Goal: Book appointment/travel/reservation

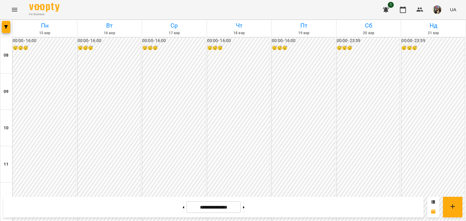
scroll to position [313, 0]
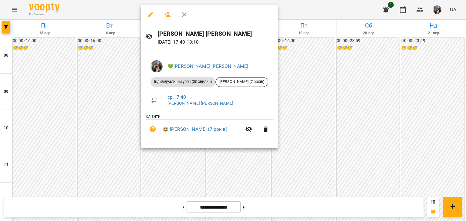
click at [297, 119] on div at bounding box center [233, 110] width 466 height 221
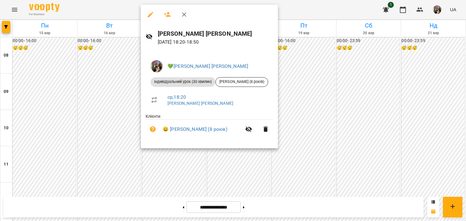
click at [337, 140] on div at bounding box center [233, 110] width 466 height 221
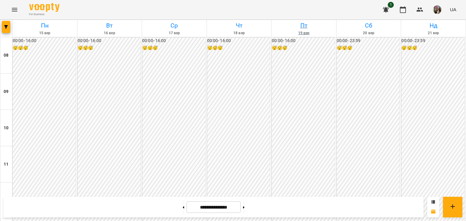
scroll to position [273, 0]
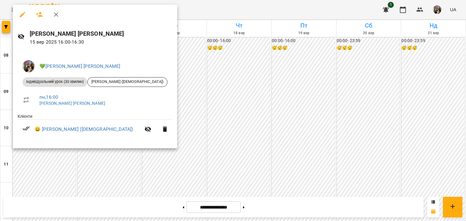
click at [192, 52] on div at bounding box center [233, 110] width 466 height 221
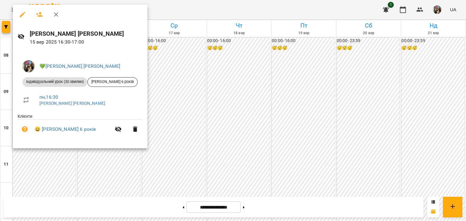
click at [154, 46] on div at bounding box center [233, 110] width 466 height 221
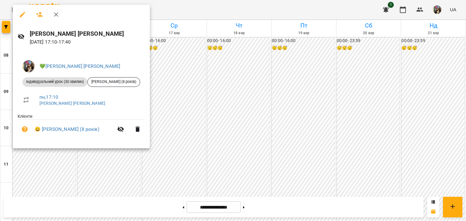
click at [164, 49] on div at bounding box center [233, 110] width 466 height 221
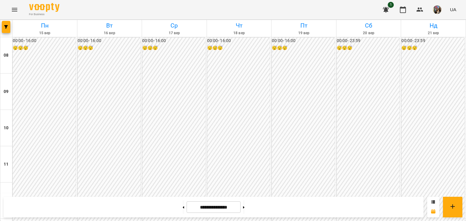
scroll to position [303, 0]
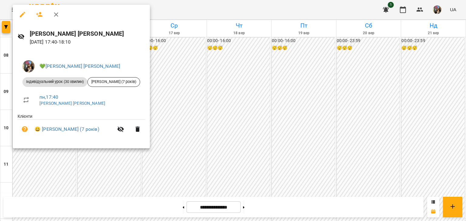
click at [182, 107] on div at bounding box center [233, 110] width 466 height 221
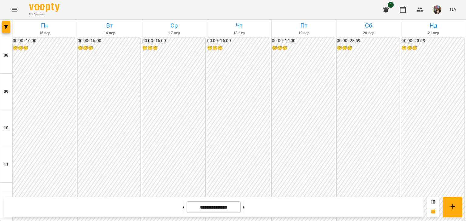
scroll to position [334, 0]
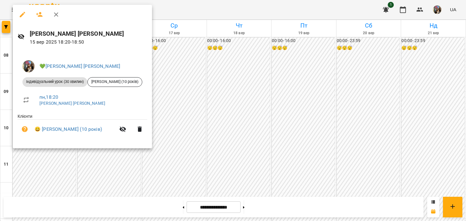
click at [87, 181] on div at bounding box center [233, 110] width 466 height 221
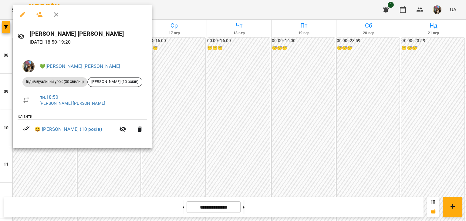
click at [136, 192] on div at bounding box center [233, 110] width 466 height 221
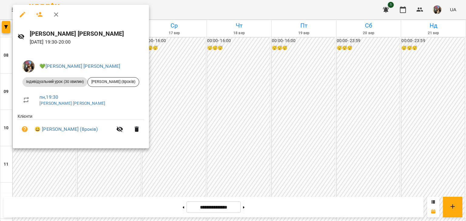
click at [200, 165] on div at bounding box center [233, 110] width 466 height 221
